Goal: Information Seeking & Learning: Learn about a topic

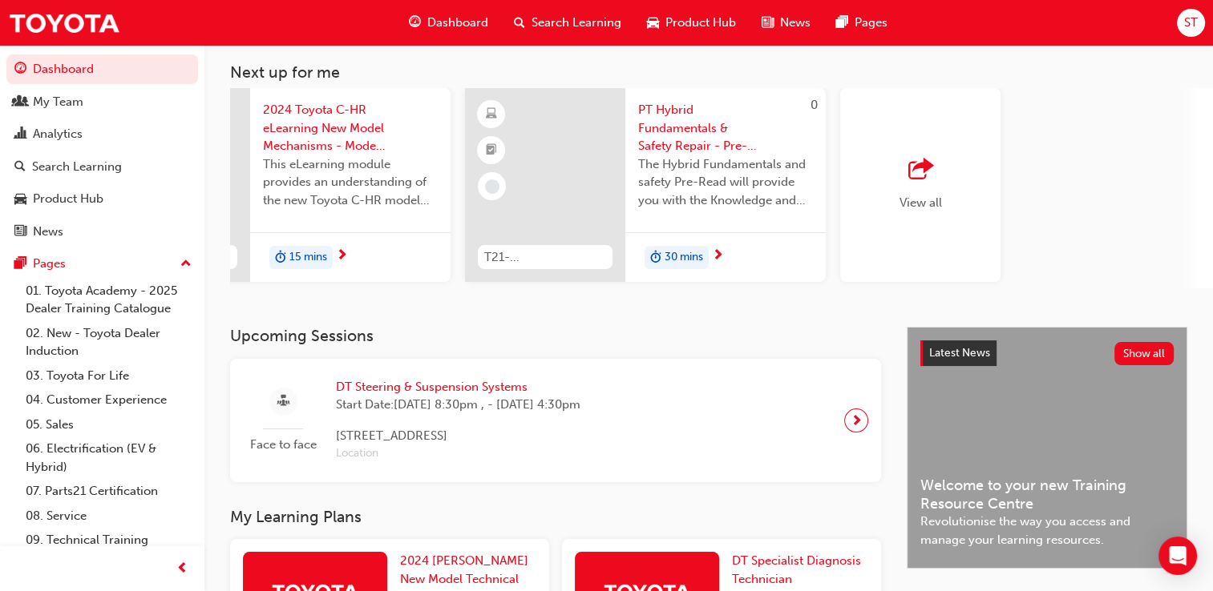
scroll to position [57, 0]
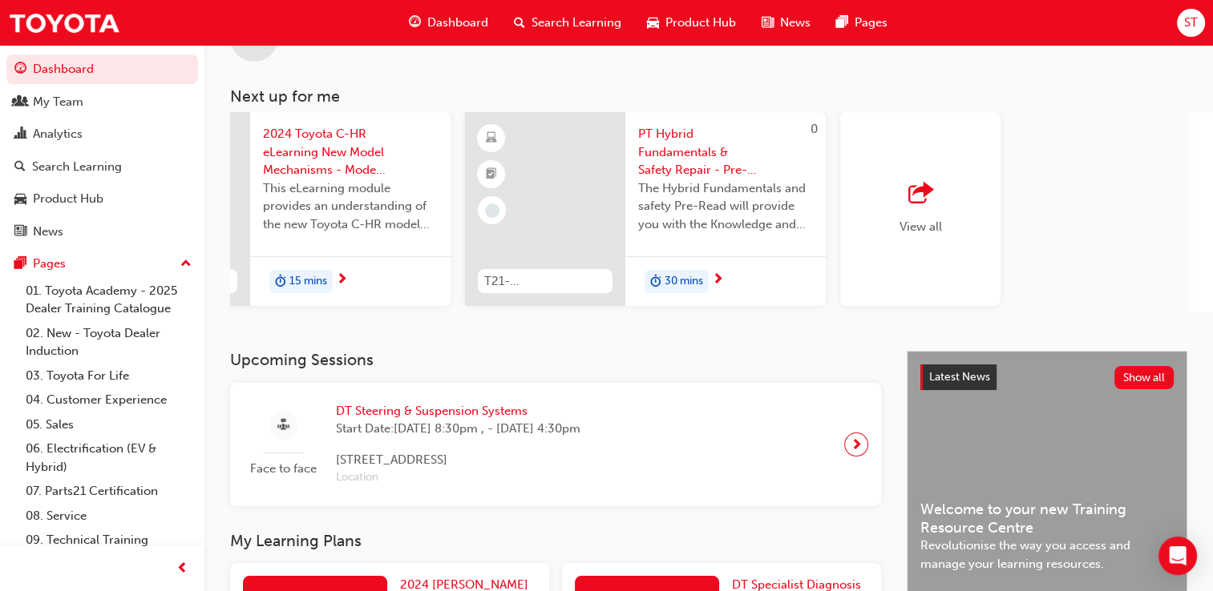
click at [603, 26] on span "Search Learning" at bounding box center [576, 23] width 90 height 18
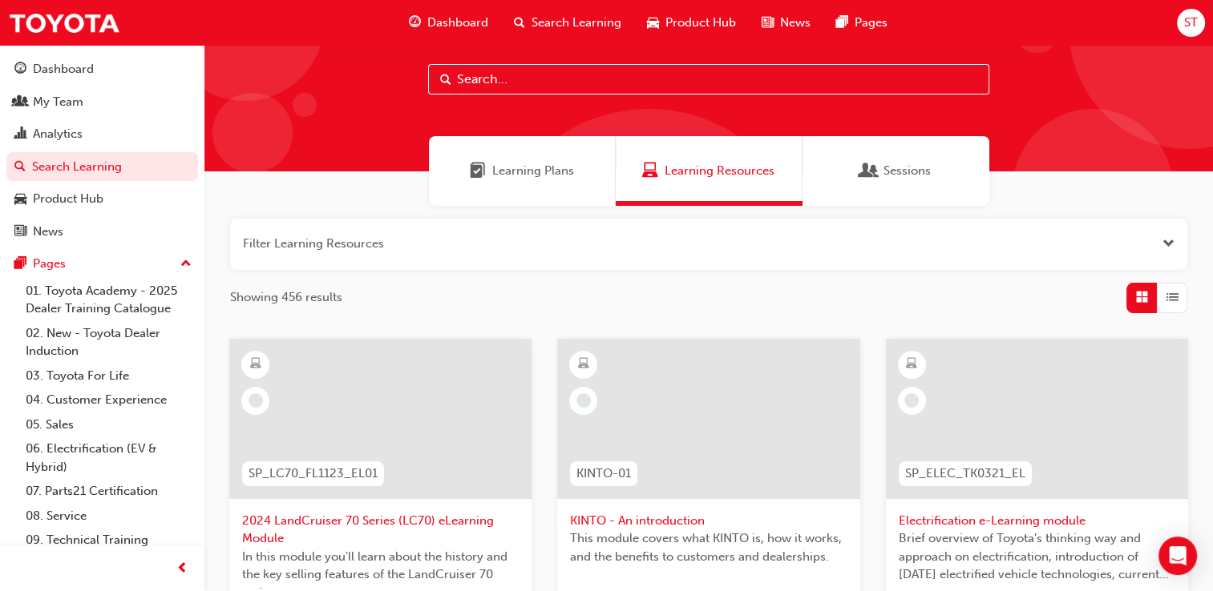
scroll to position [34, 0]
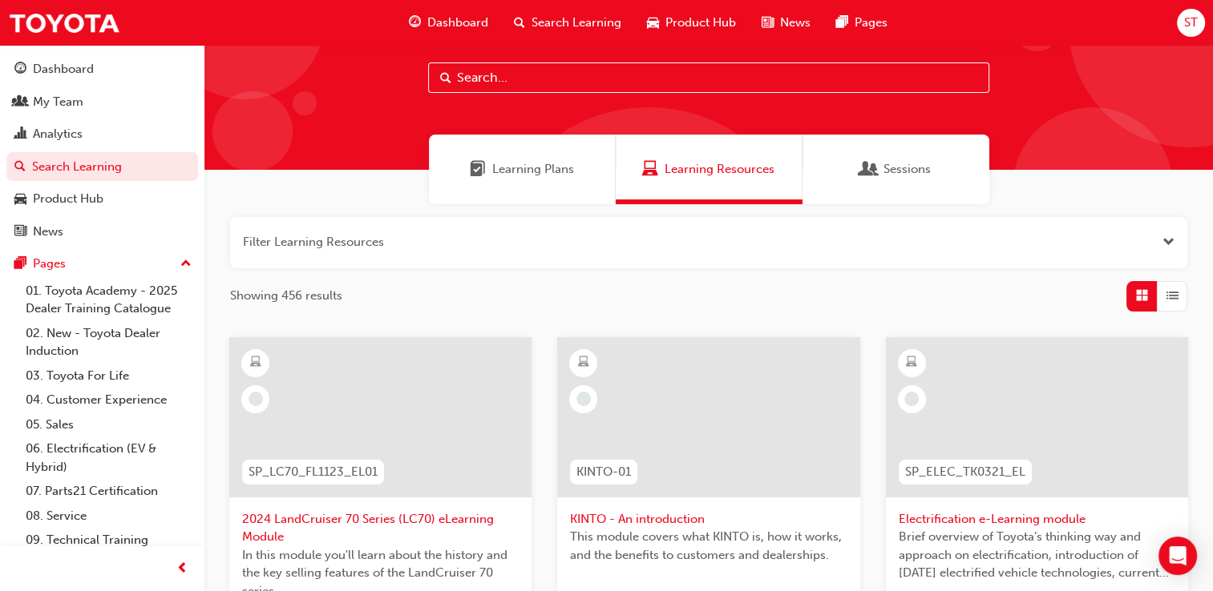
click at [551, 78] on input "text" at bounding box center [708, 78] width 561 height 30
type input "mentor"
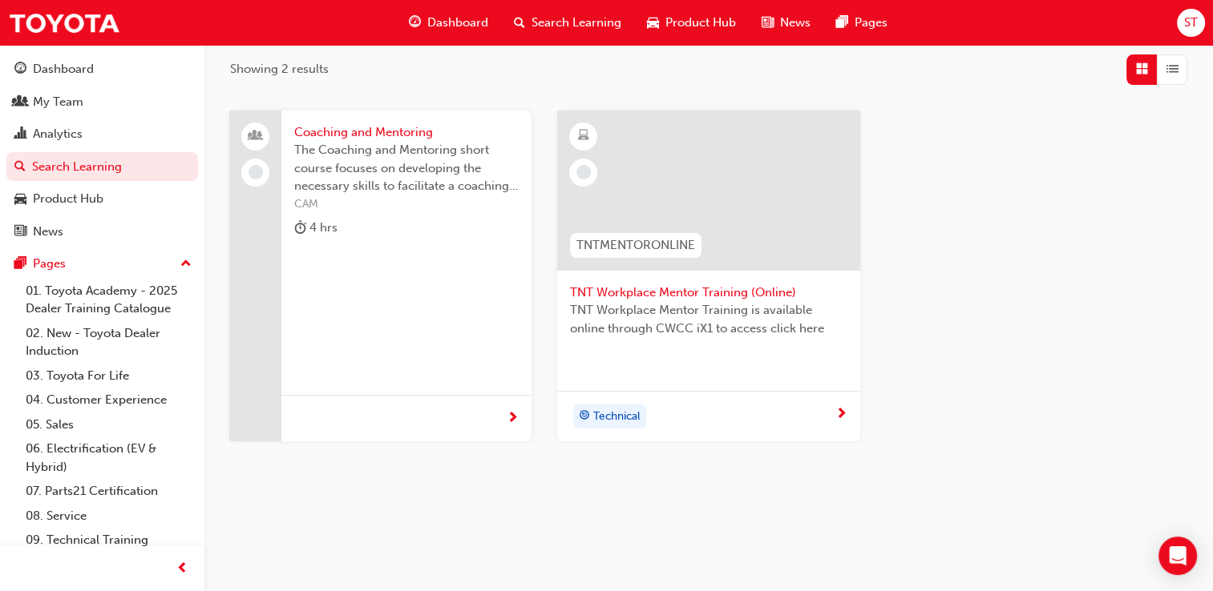
scroll to position [265, 0]
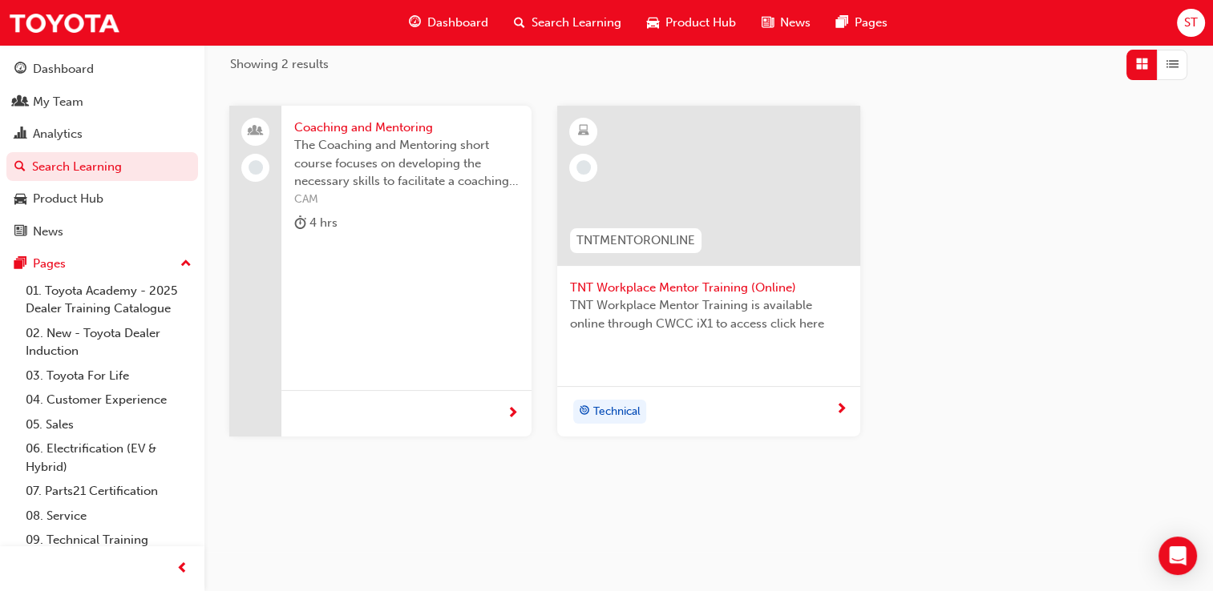
click at [842, 404] on span "next-icon" at bounding box center [841, 410] width 12 height 14
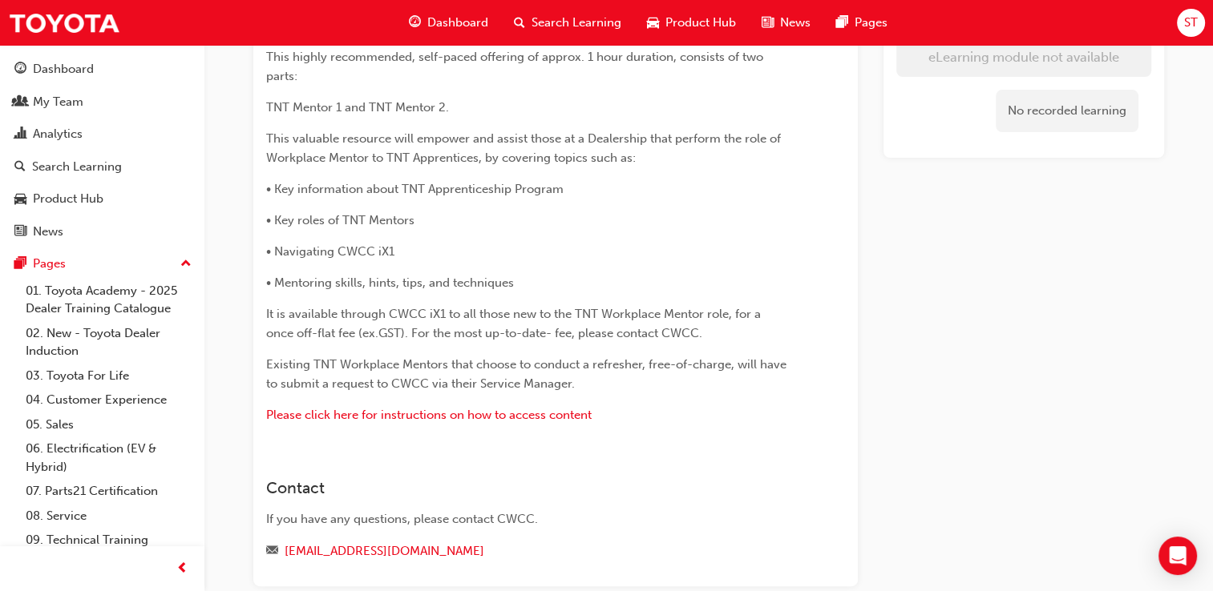
scroll to position [353, 0]
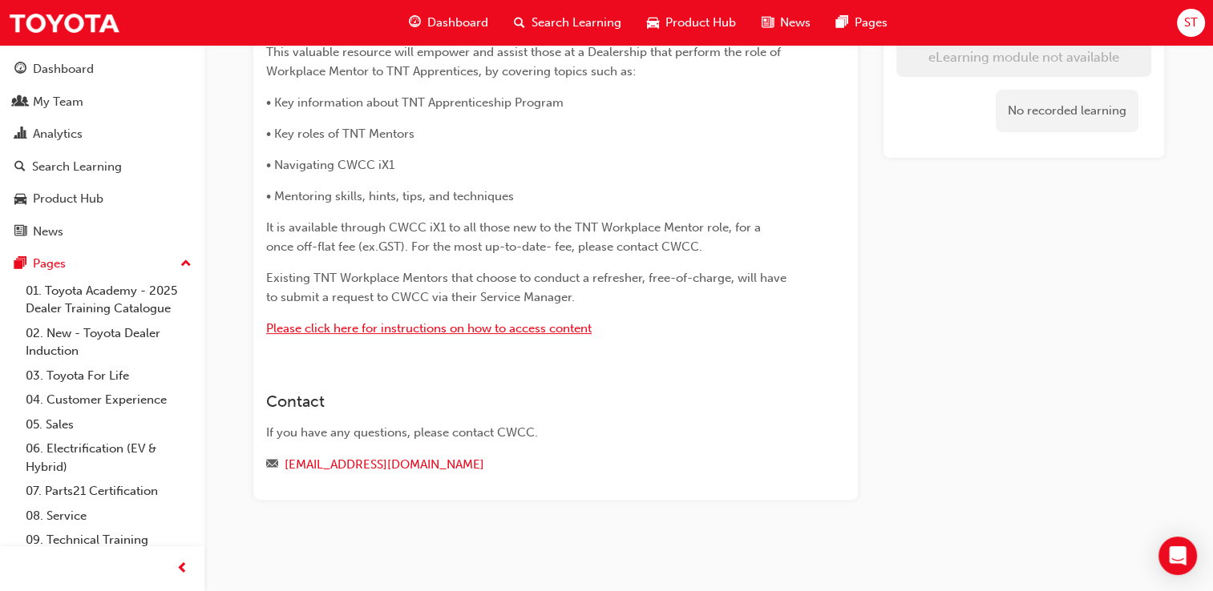
click at [473, 325] on span "Please click here for instructions on how to access content" at bounding box center [428, 328] width 325 height 14
